Goal: Information Seeking & Learning: Understand process/instructions

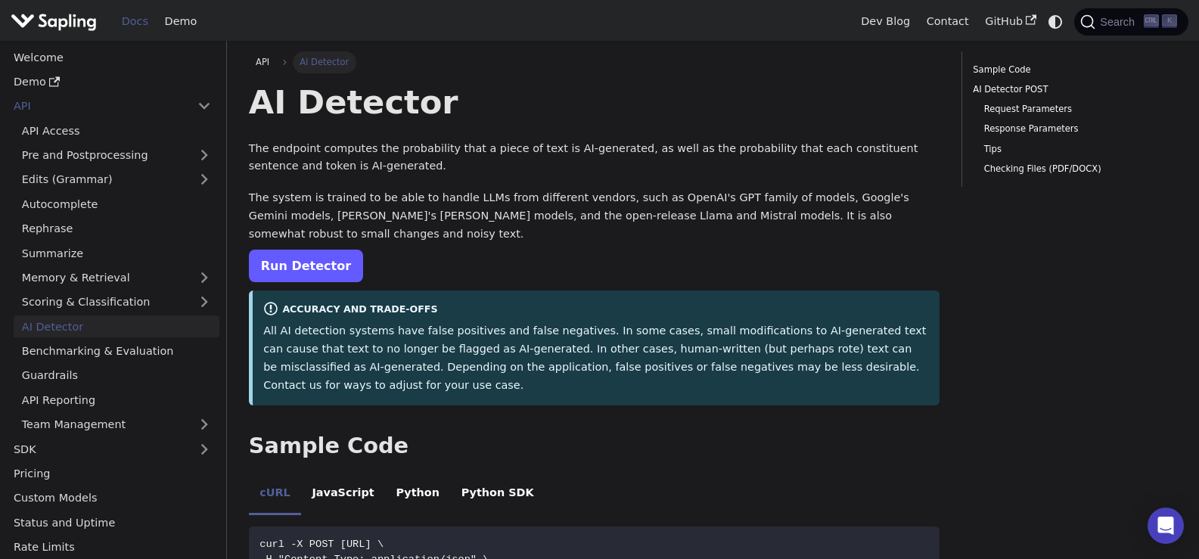
click at [337, 250] on link "Run Detector" at bounding box center [306, 266] width 114 height 33
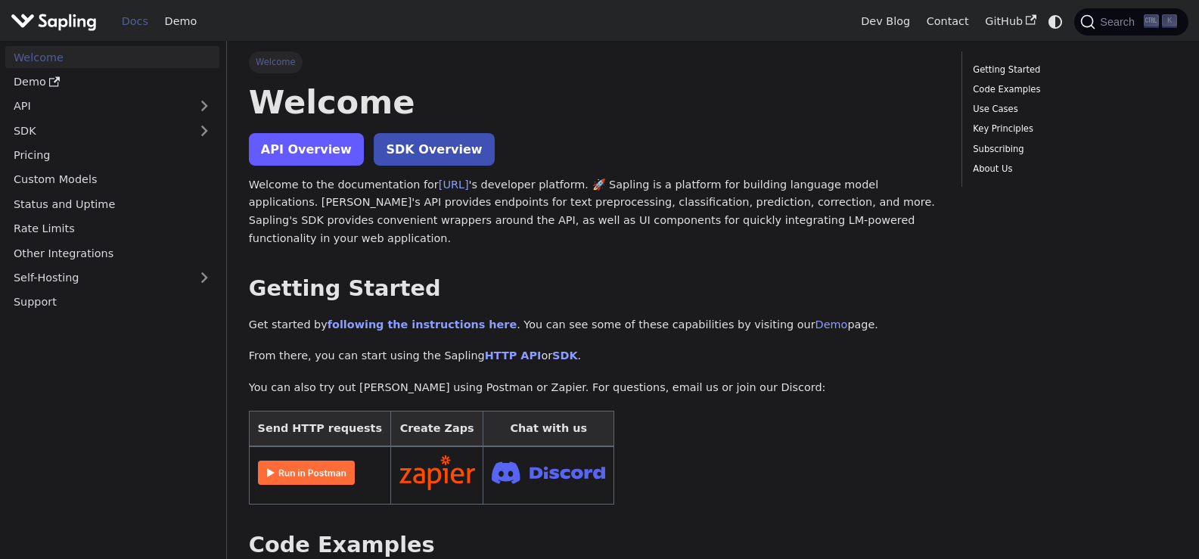
click at [332, 155] on link "API Overview" at bounding box center [306, 149] width 115 height 33
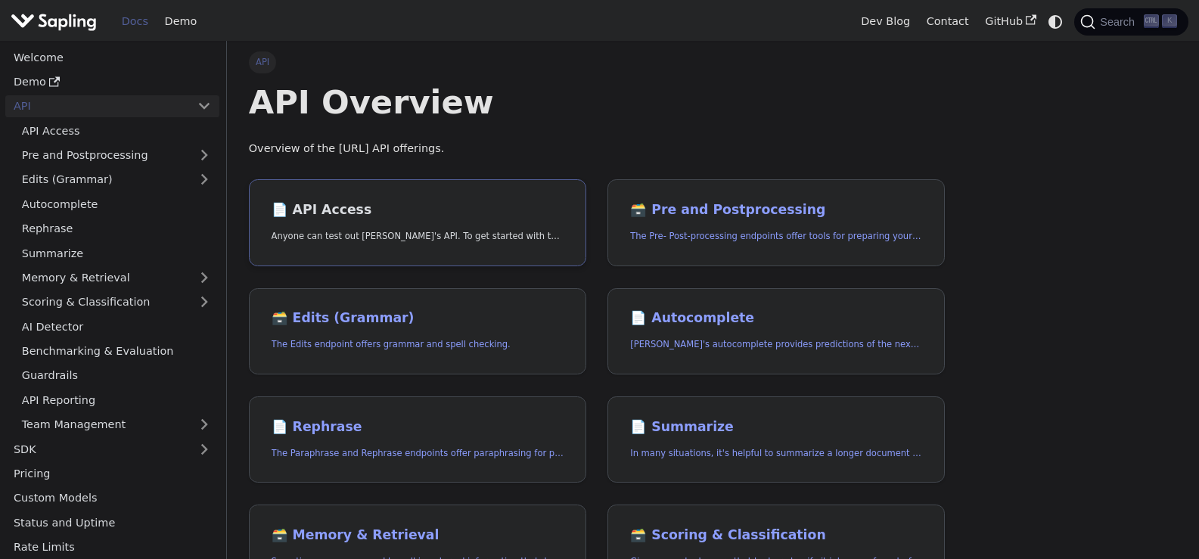
click at [463, 223] on link "📄️ API Access Anyone can test out Sapling's API. To get started with the API, s…" at bounding box center [417, 222] width 337 height 87
